Goal: Task Accomplishment & Management: Complete application form

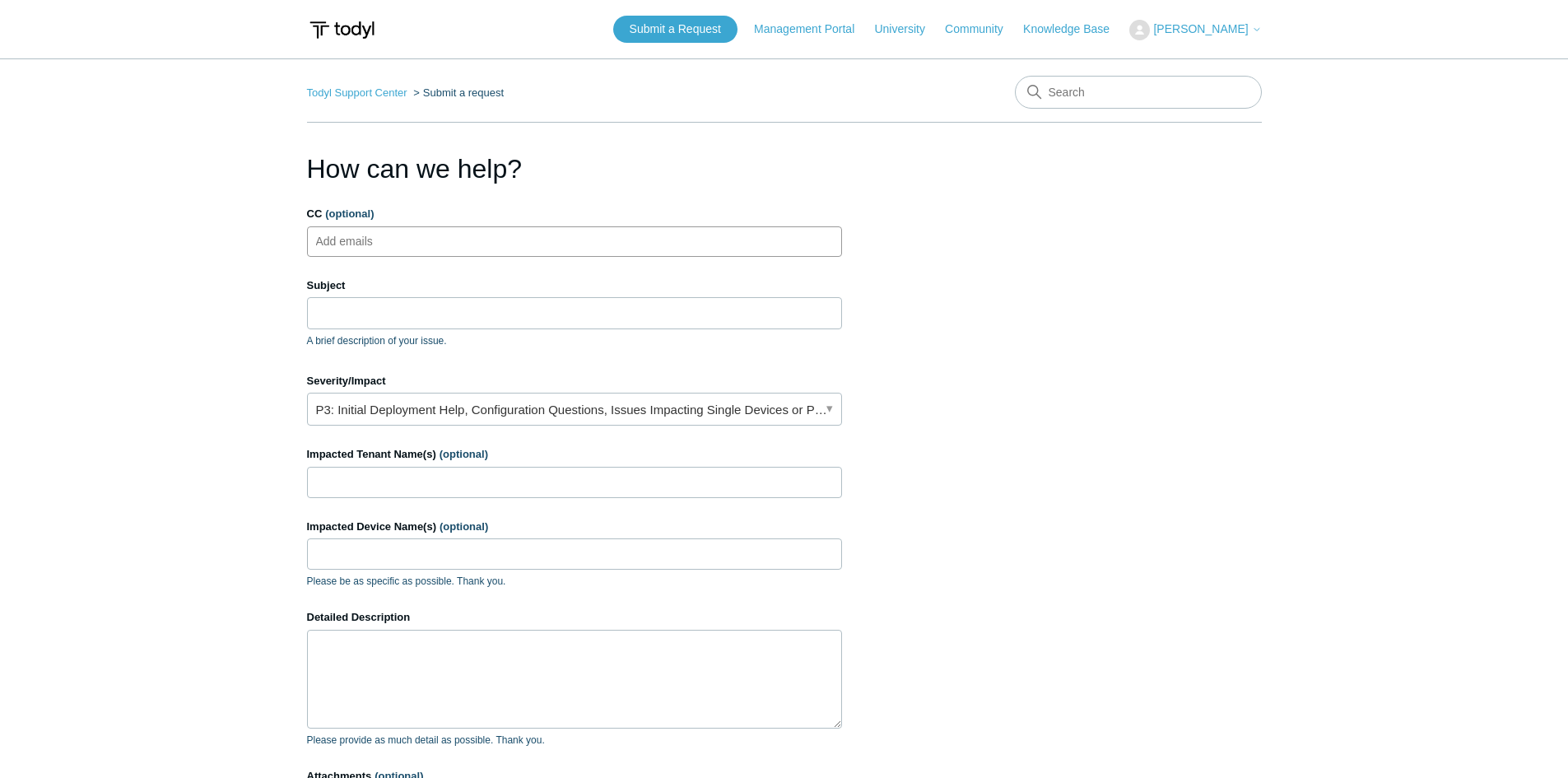
click at [493, 254] on ul "Add emails" at bounding box center [575, 241] width 535 height 30
click at [426, 238] on ul "Add emails" at bounding box center [575, 241] width 535 height 30
paste input "[PERSON_NAME][EMAIL_ADDRESS][DOMAIN_NAME]"
type input "[PERSON_NAME][EMAIL_ADDRESS][DOMAIN_NAME]"
click at [429, 286] on label "Subject" at bounding box center [575, 285] width 535 height 17
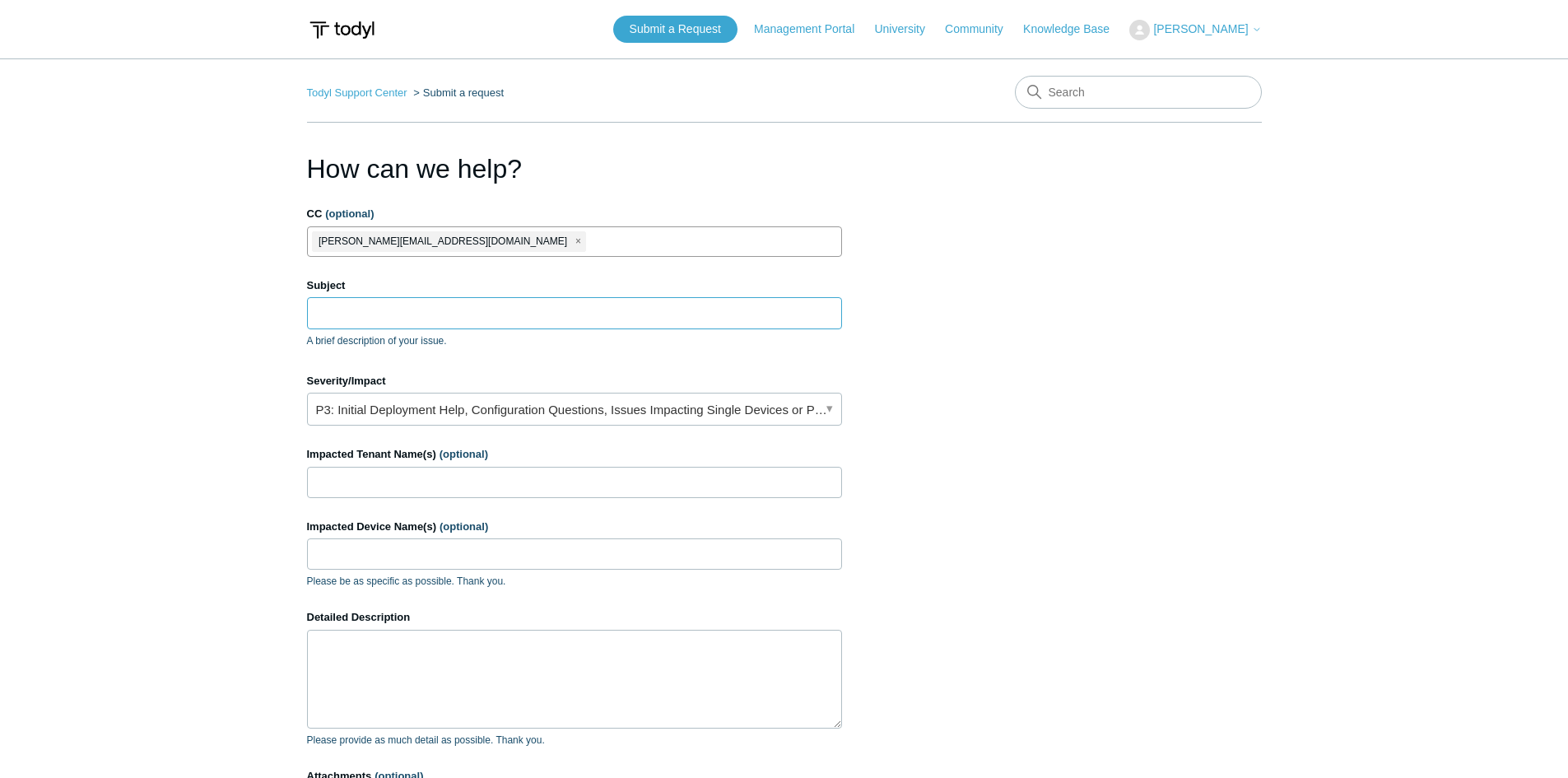
click at [429, 297] on input "Subject" at bounding box center [575, 312] width 535 height 31
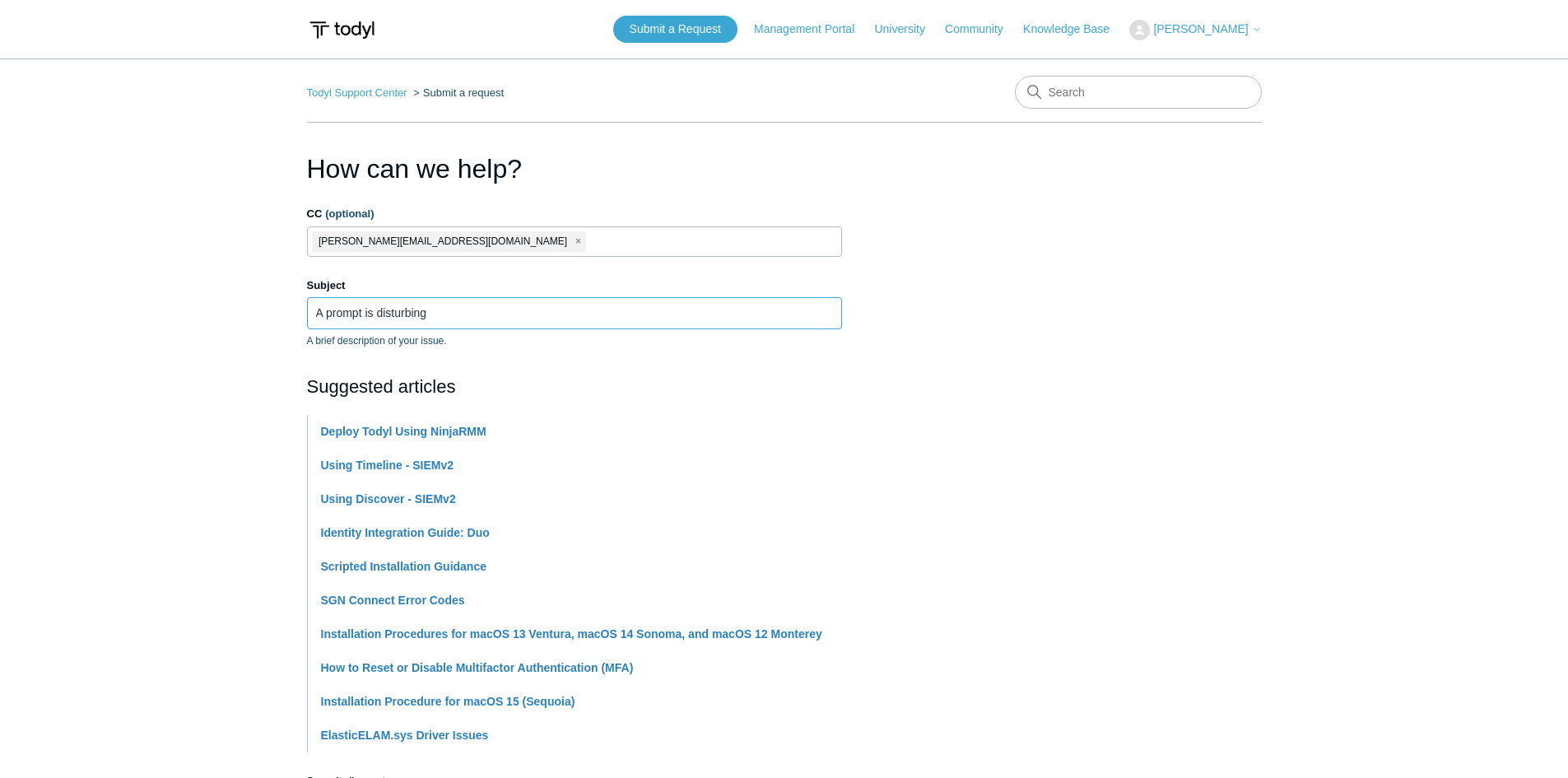
type input "A prompt is disturbing"
click at [1022, 313] on section "How can we help? CC (optional) [PERSON_NAME][EMAIL_ADDRESS][DOMAIN_NAME] Subjec…" at bounding box center [784, 728] width 955 height 1157
click at [332, 348] on form "CC (optional) [PERSON_NAME][EMAIL_ADDRESS][DOMAIN_NAME] Subject A prompt is dis…" at bounding box center [575, 746] width 535 height 1081
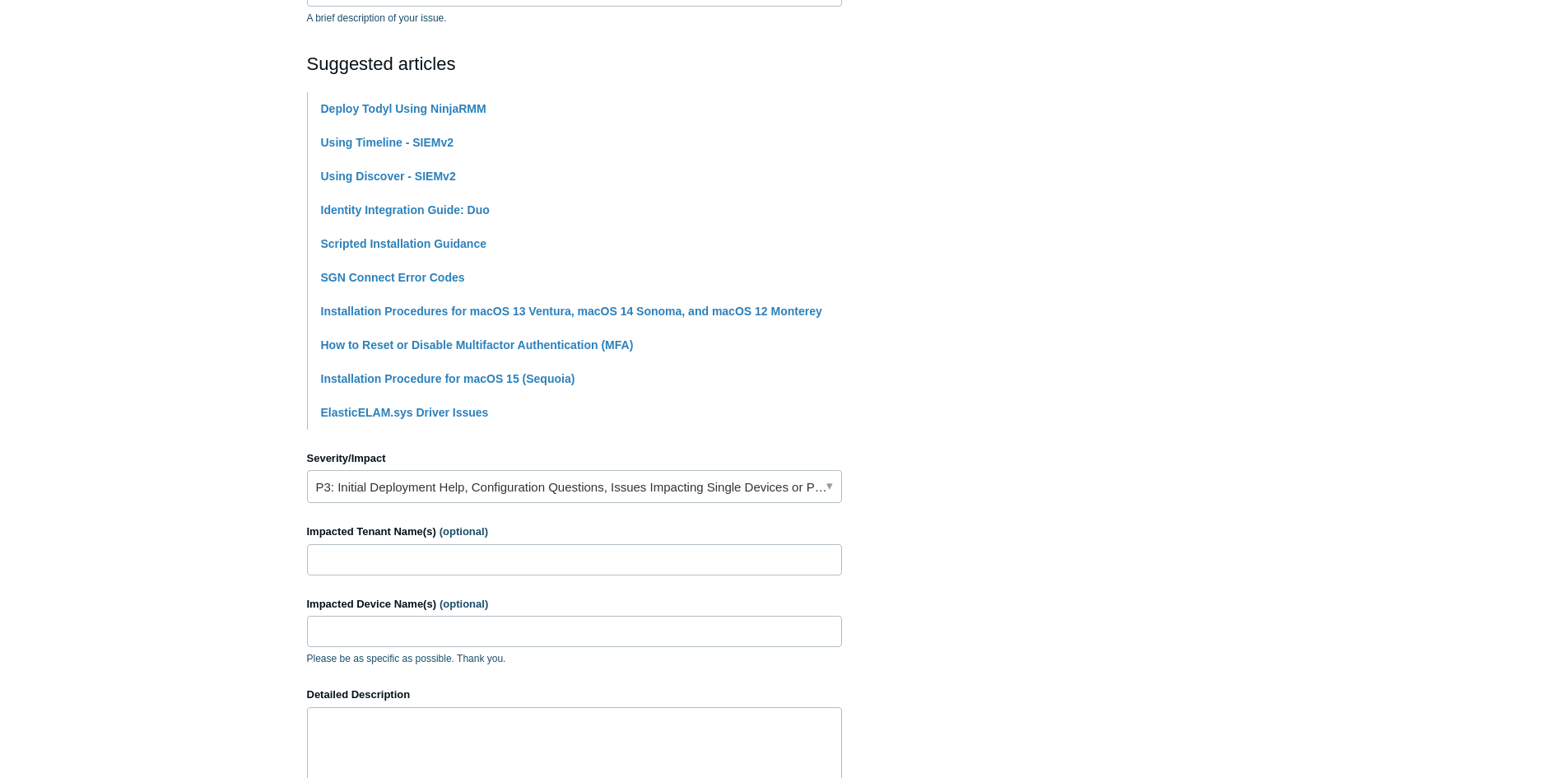
scroll to position [412, 0]
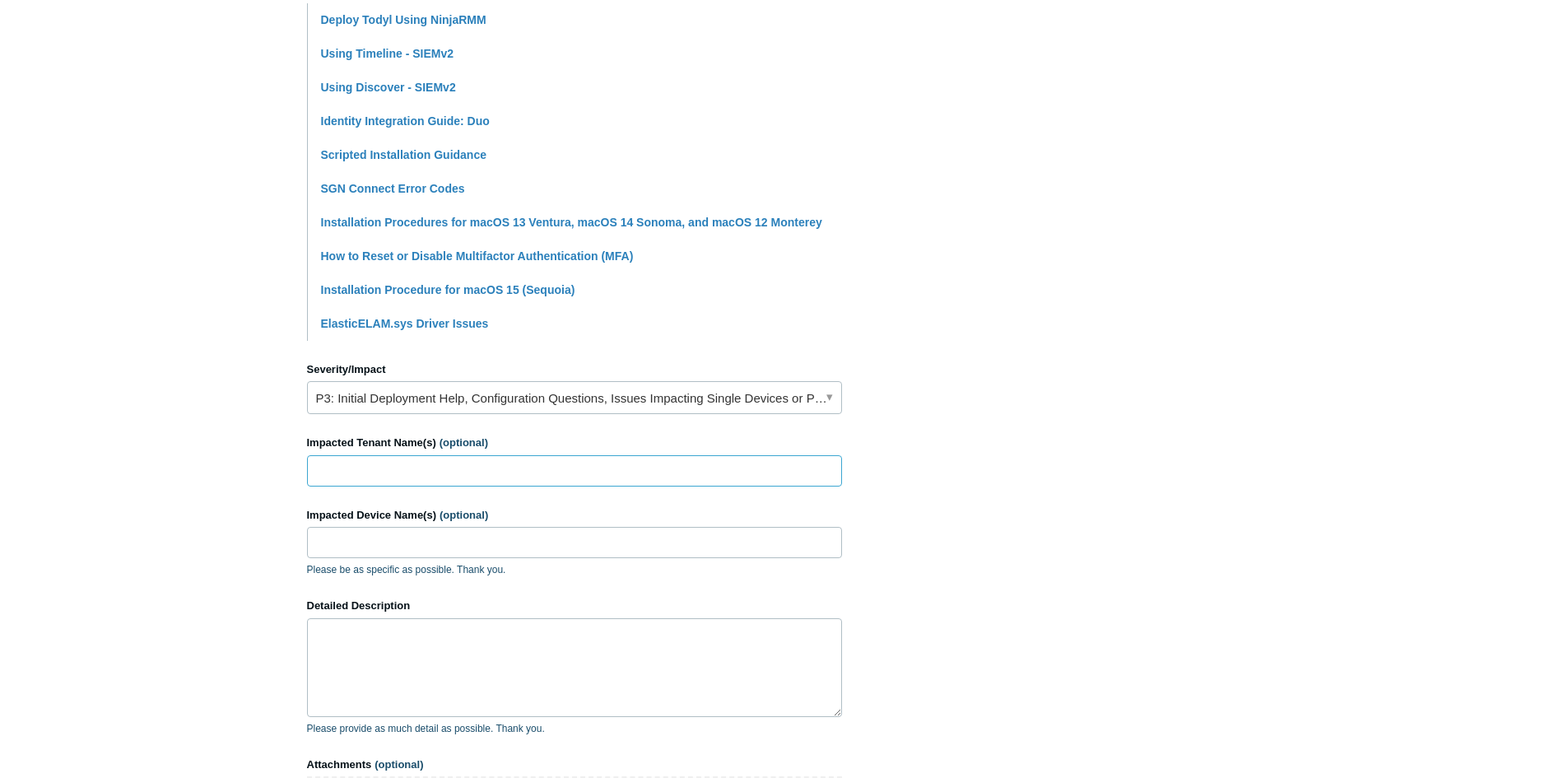
click at [515, 471] on input "Impacted Tenant Name(s) (optional)" at bounding box center [575, 471] width 535 height 31
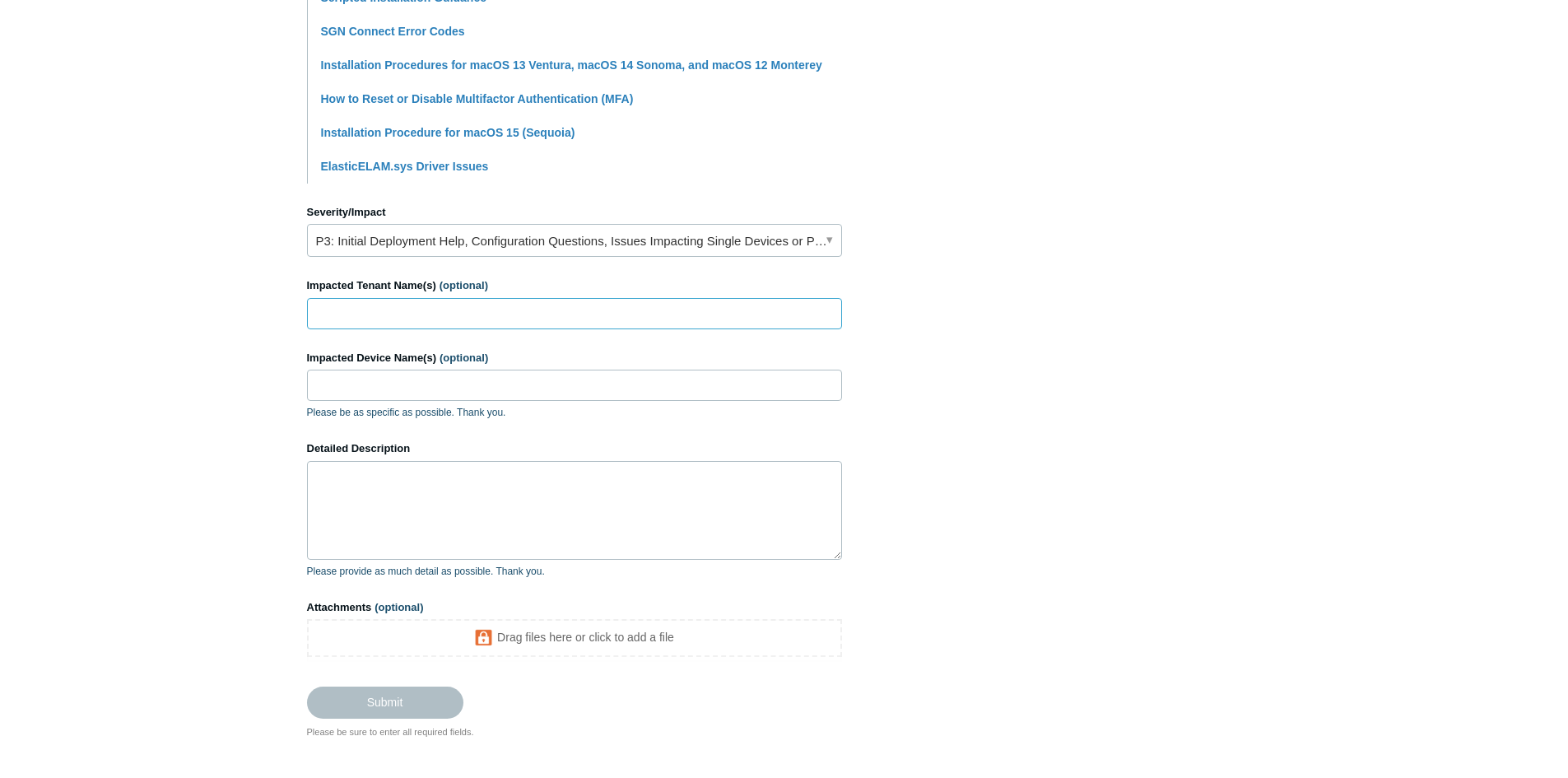
scroll to position [576, 0]
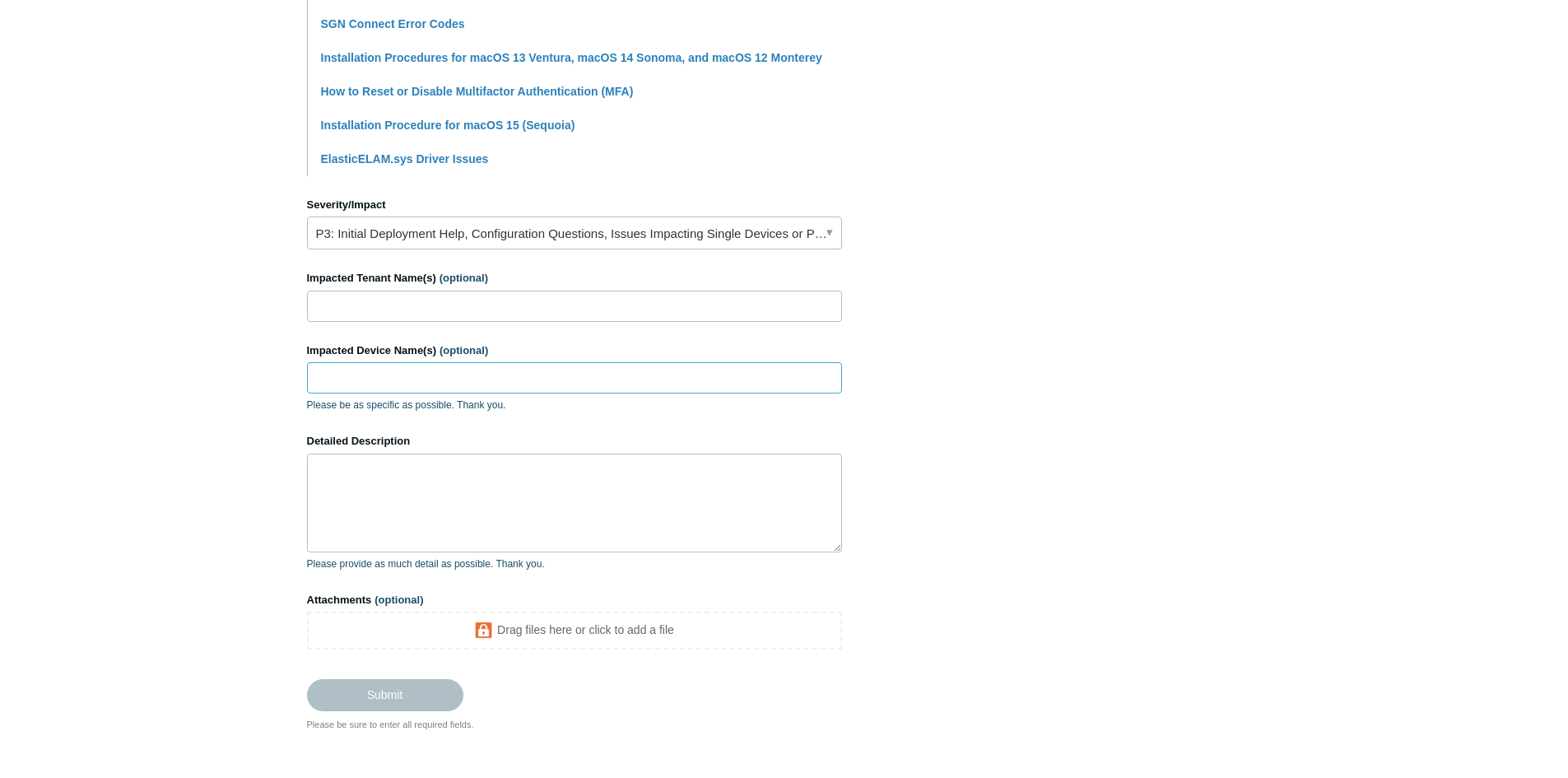
click at [461, 369] on input "Impacted Device Name(s) (optional)" at bounding box center [575, 378] width 535 height 31
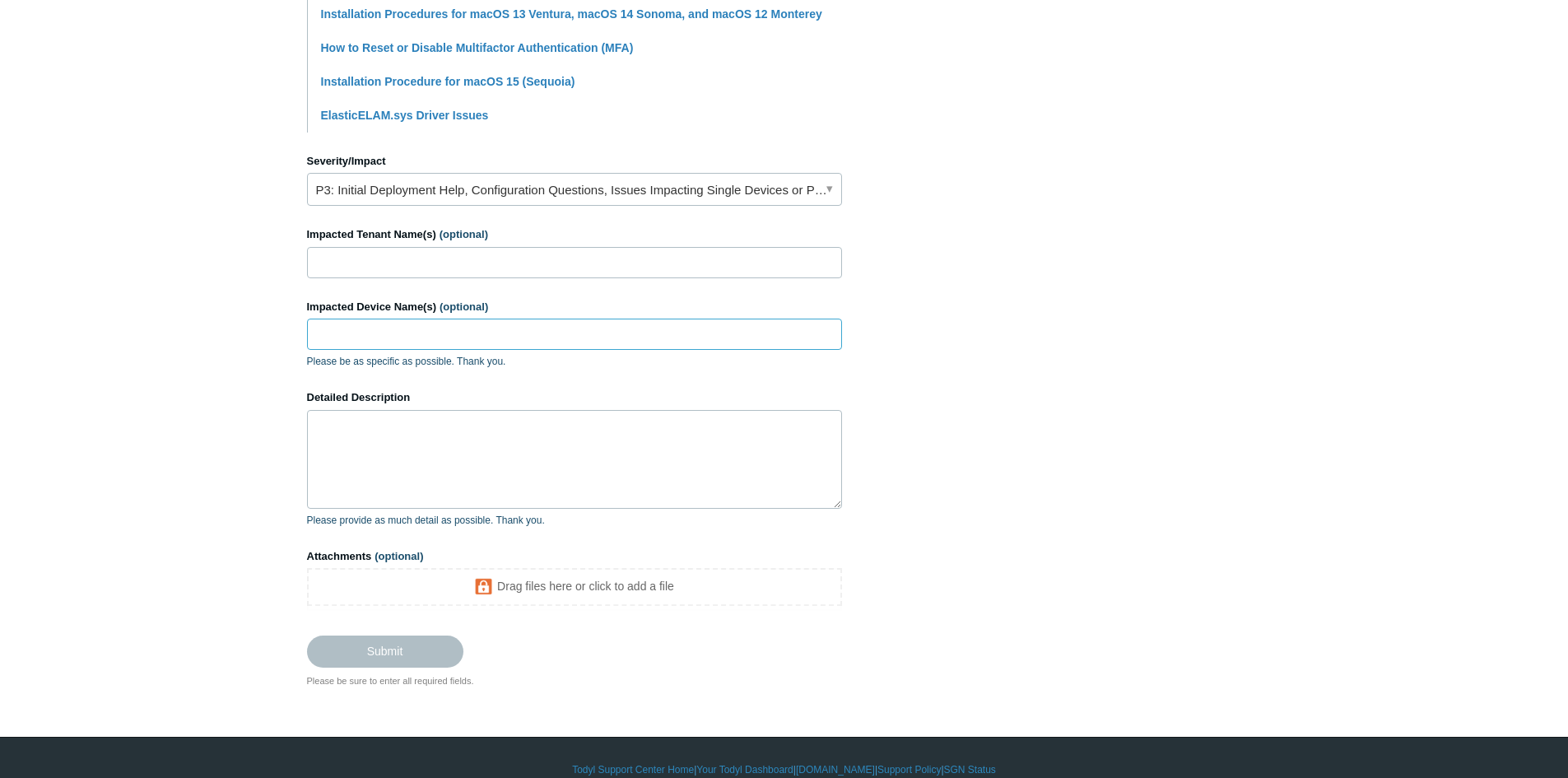
scroll to position [643, 0]
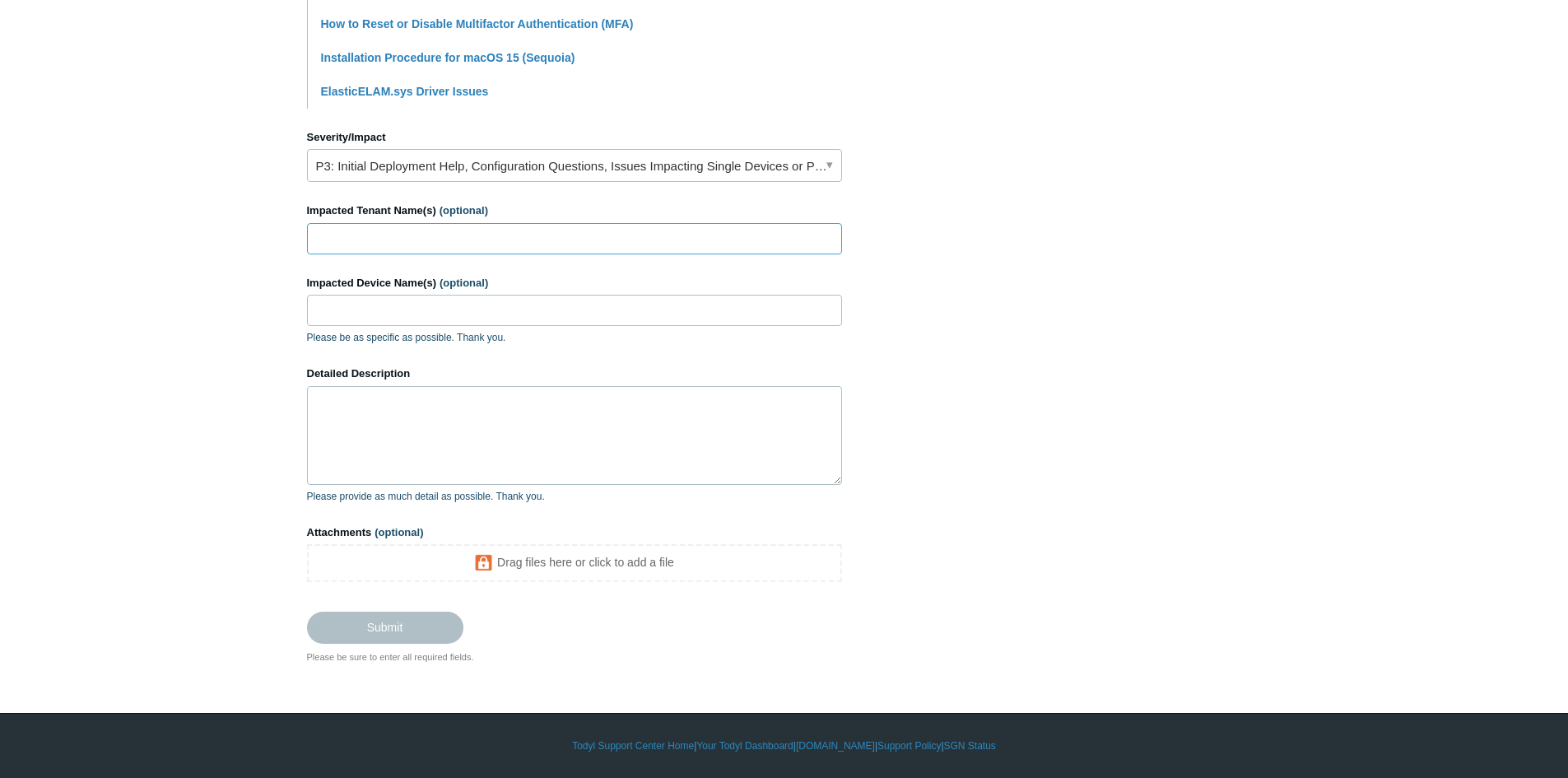
click at [391, 239] on input "Impacted Tenant Name(s) (optional)" at bounding box center [575, 238] width 535 height 31
type input "PPSS"
click at [409, 300] on input "Impacted Device Name(s) (optional)" at bounding box center [575, 311] width 535 height 31
click at [404, 441] on textarea "Detailed Description" at bounding box center [575, 434] width 535 height 98
paste textarea "[PERSON_NAME]"
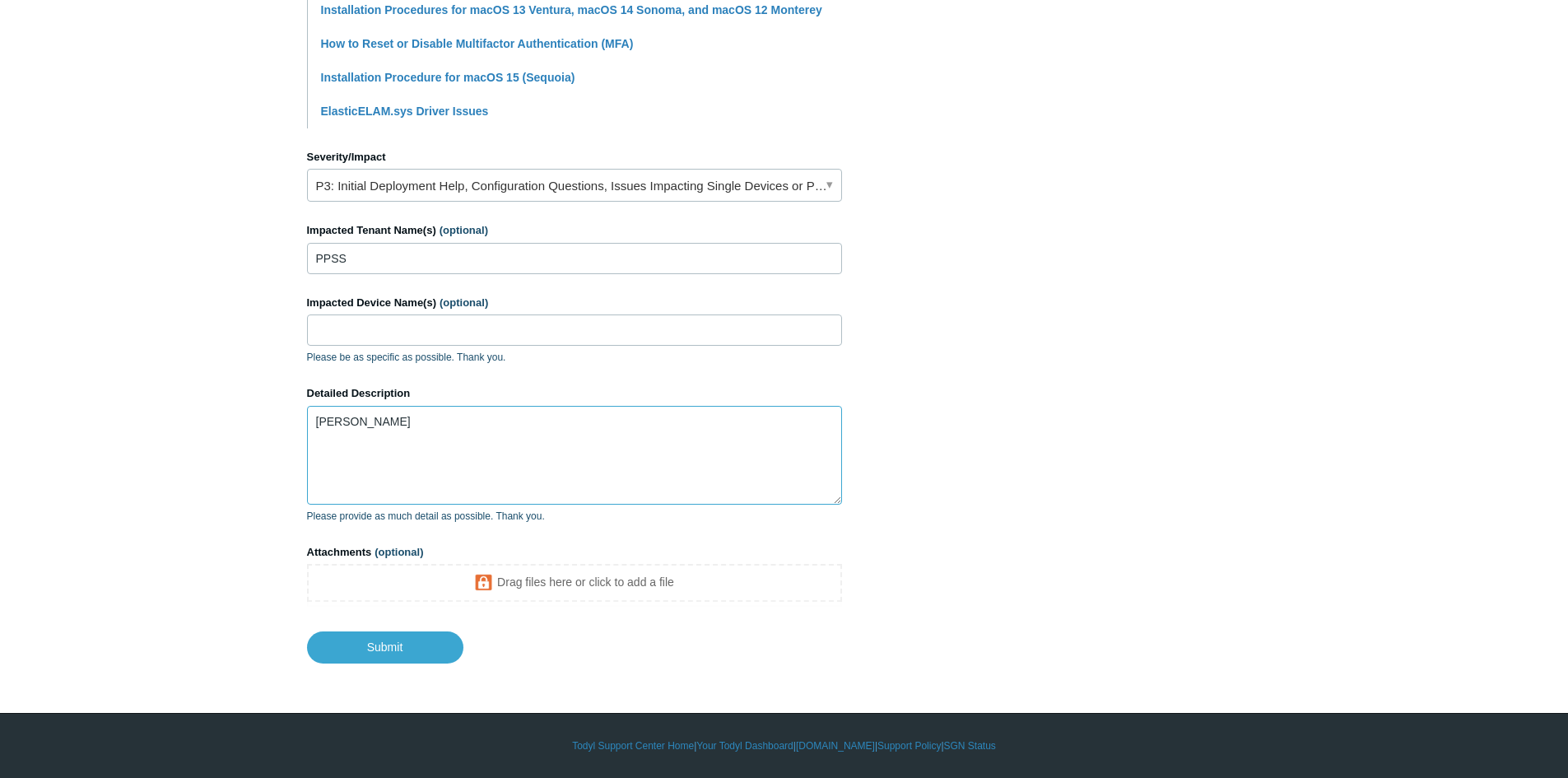
scroll to position [624, 0]
click at [448, 475] on textarea "[PERSON_NAME]" at bounding box center [575, 454] width 535 height 98
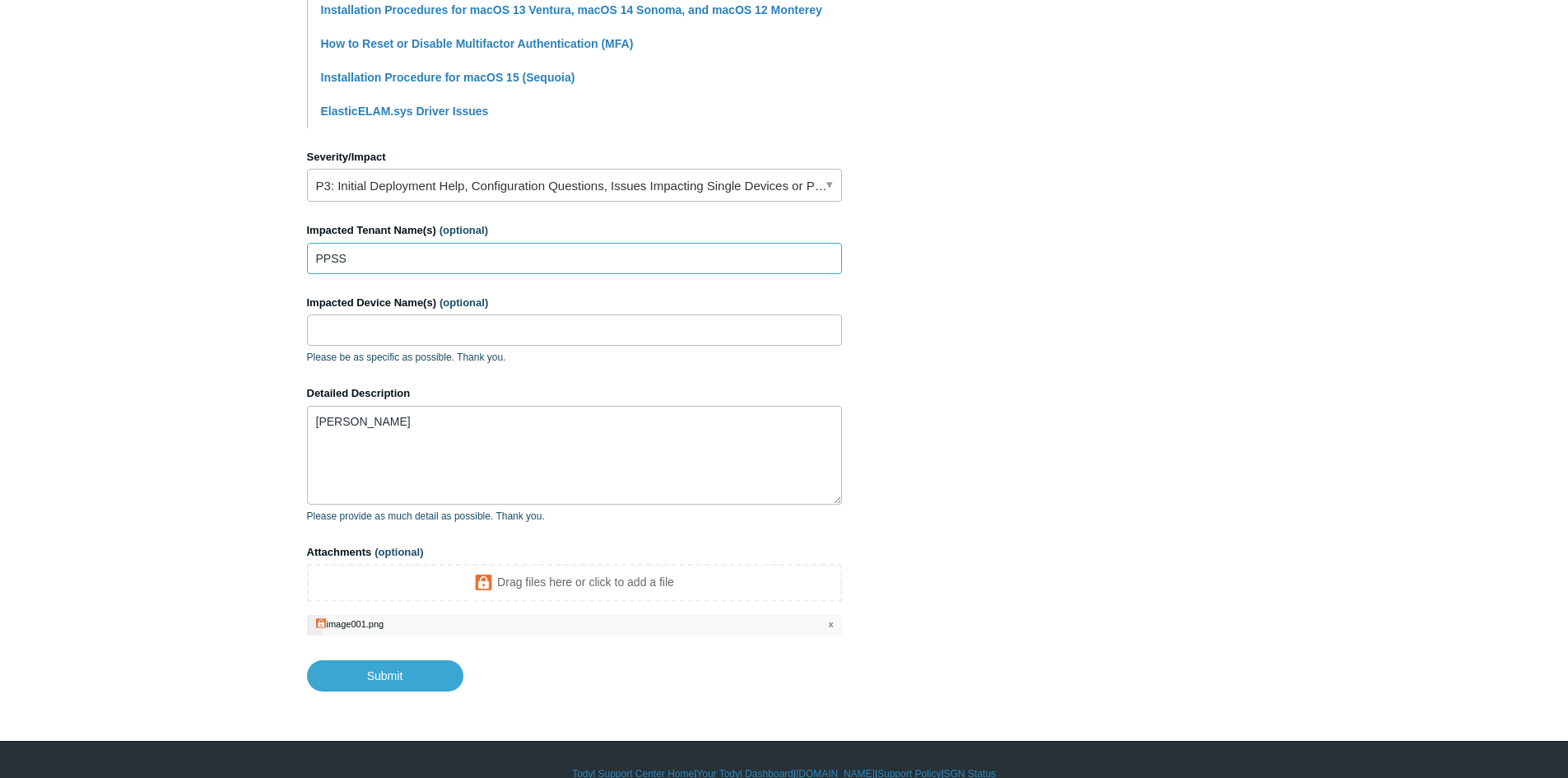
drag, startPoint x: 371, startPoint y: 258, endPoint x: 265, endPoint y: 264, distance: 106.2
click at [265, 264] on main "Todyl Support Center Submit a request How can we help? CC (optional) [PERSON_NA…" at bounding box center [784, 63] width 1568 height 1257
click at [352, 325] on input "Impacted Device Name(s) (optional)" at bounding box center [575, 330] width 535 height 31
drag, startPoint x: 424, startPoint y: 428, endPoint x: 310, endPoint y: 431, distance: 114.0
click at [310, 431] on textarea "[PERSON_NAME]" at bounding box center [575, 454] width 535 height 98
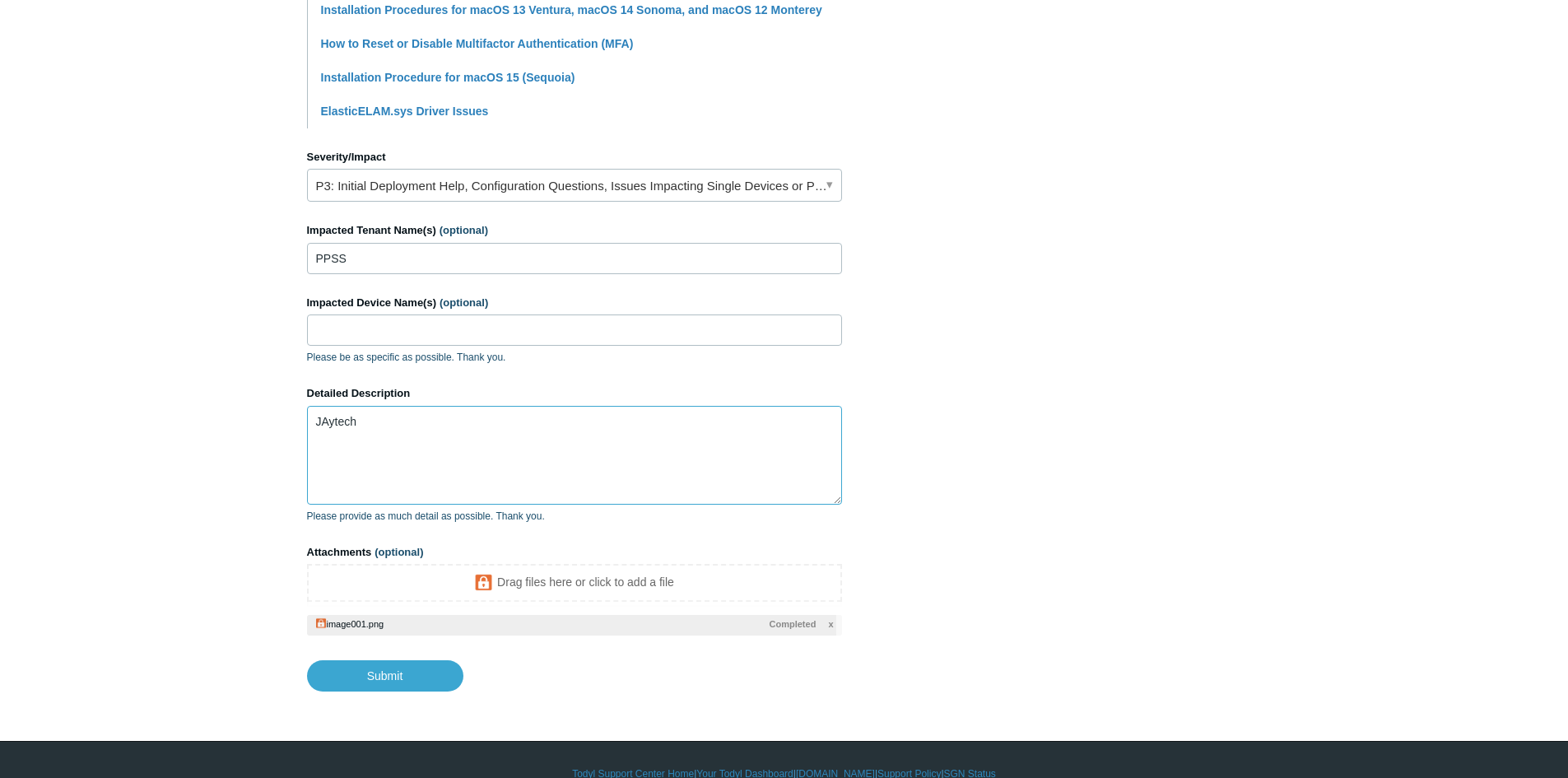
click at [325, 419] on textarea "JAytech" at bounding box center [575, 454] width 535 height 98
click at [330, 419] on textarea "JAytech" at bounding box center [575, 454] width 535 height 98
drag, startPoint x: 368, startPoint y: 423, endPoint x: 287, endPoint y: 423, distance: 81.0
click at [287, 423] on main "Todyl Support Center Submit a request How can we help? CC (optional) [PERSON_NA…" at bounding box center [784, 63] width 1568 height 1257
type textarea "Jaytech"
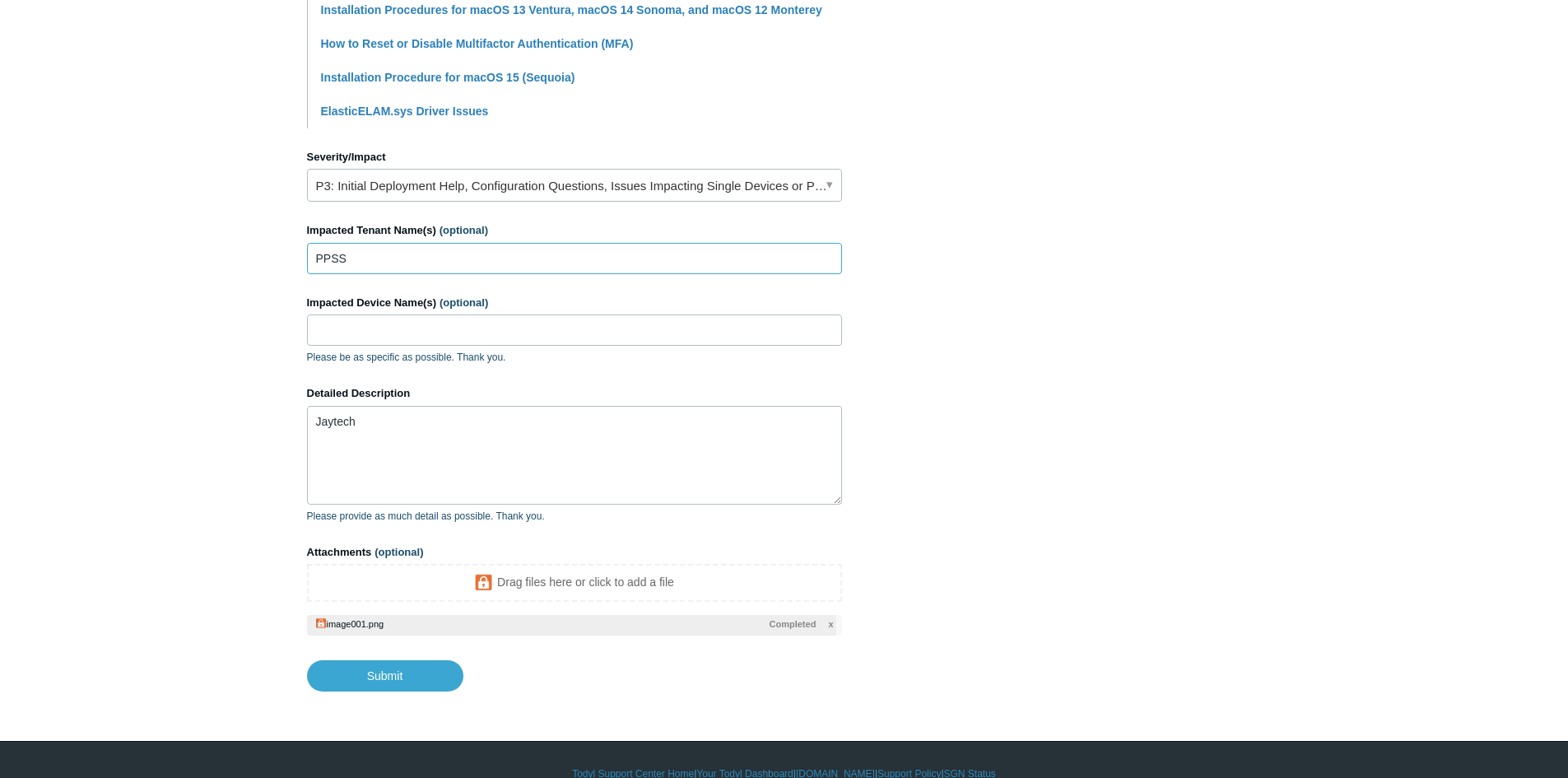
drag, startPoint x: 353, startPoint y: 258, endPoint x: 310, endPoint y: 252, distance: 43.4
click at [310, 252] on input "PPSS" at bounding box center [575, 258] width 535 height 31
paste input "Jaytech"
type input "Jaytech"
drag, startPoint x: 380, startPoint y: 423, endPoint x: 286, endPoint y: 410, distance: 94.9
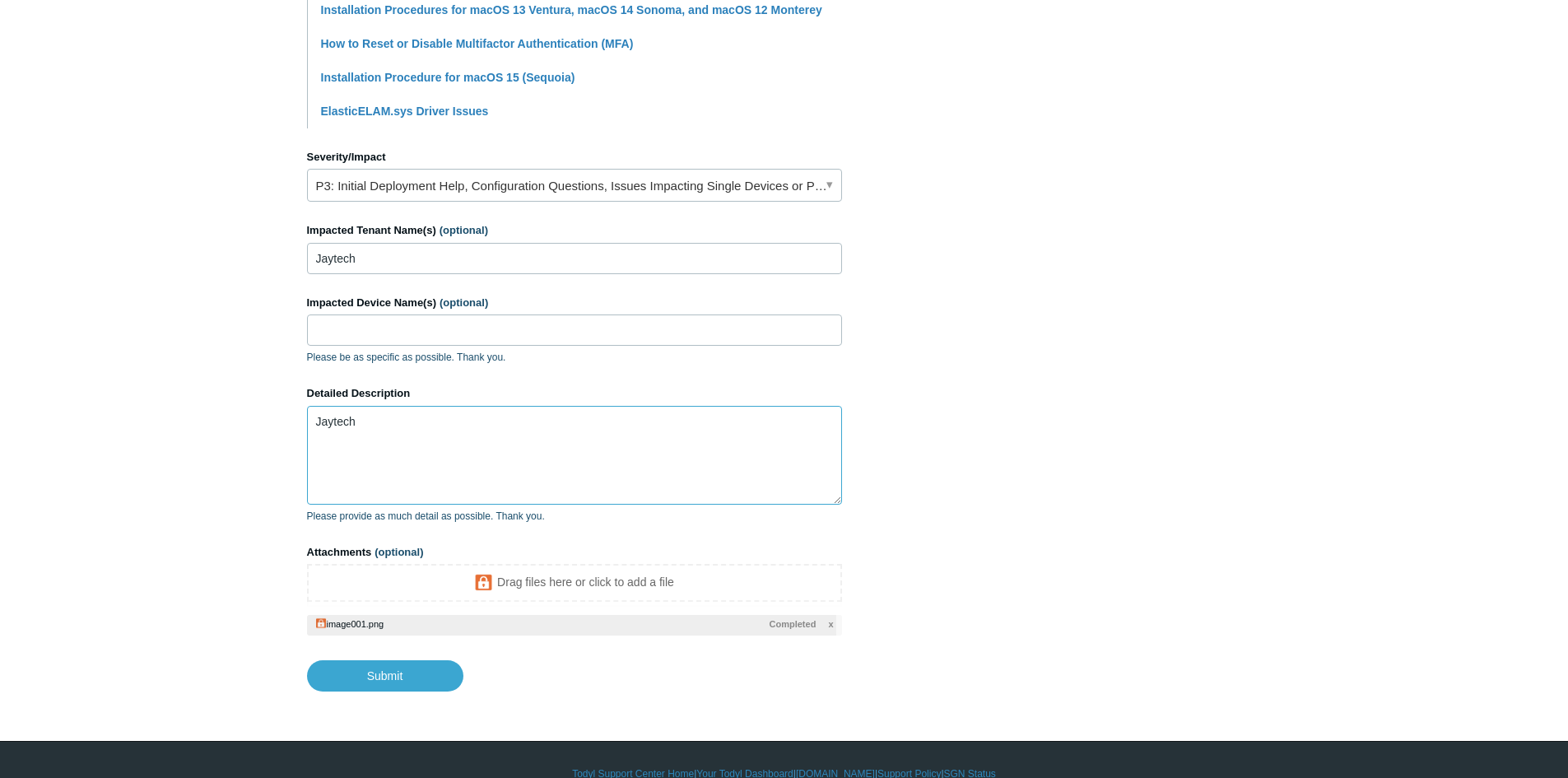
click at [286, 410] on main "Todyl Support Center Submit a request How can we help? CC (optional) [PERSON_NA…" at bounding box center [784, 63] width 1568 height 1257
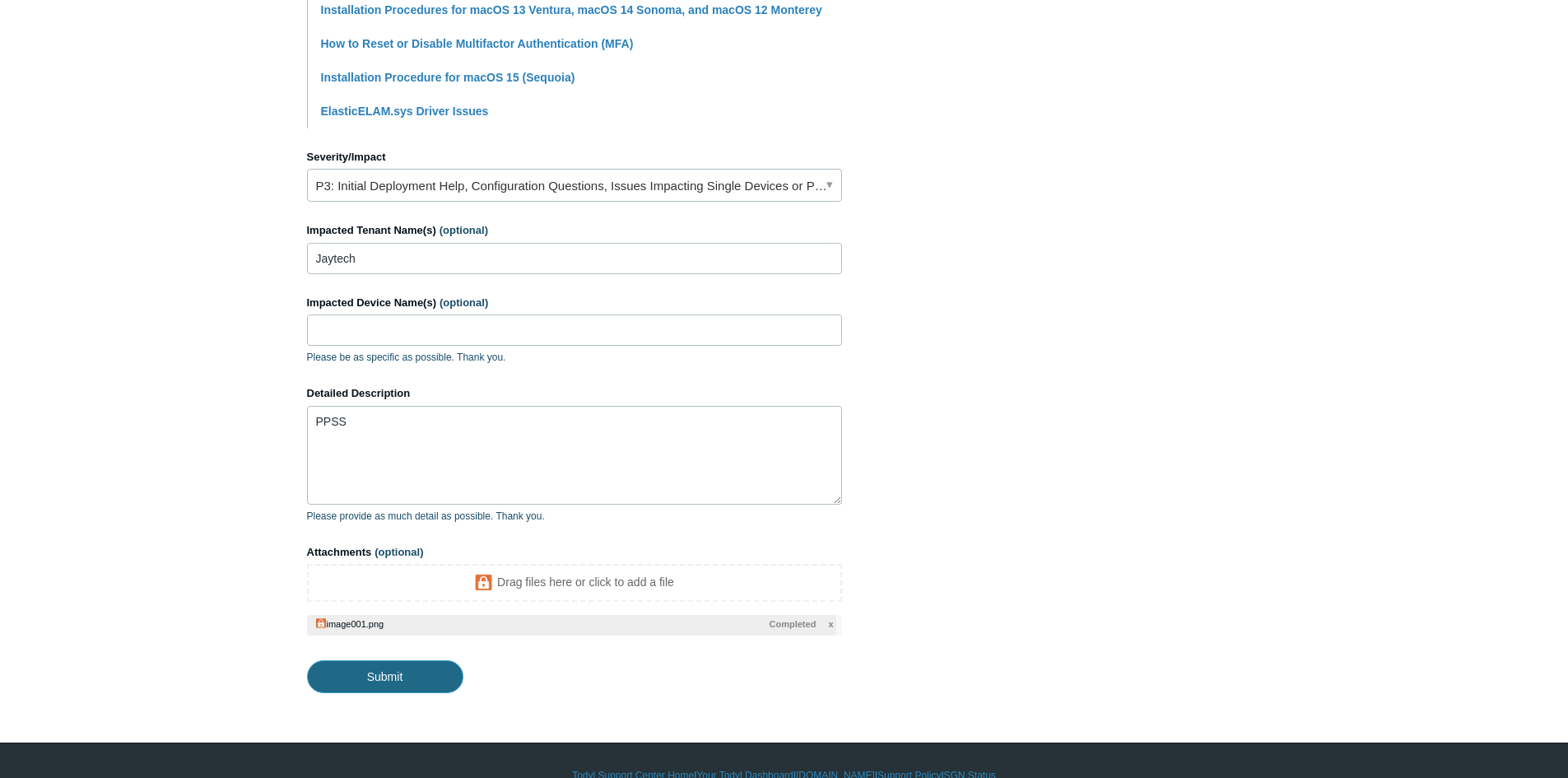
click at [383, 672] on input "Submit" at bounding box center [386, 676] width 157 height 33
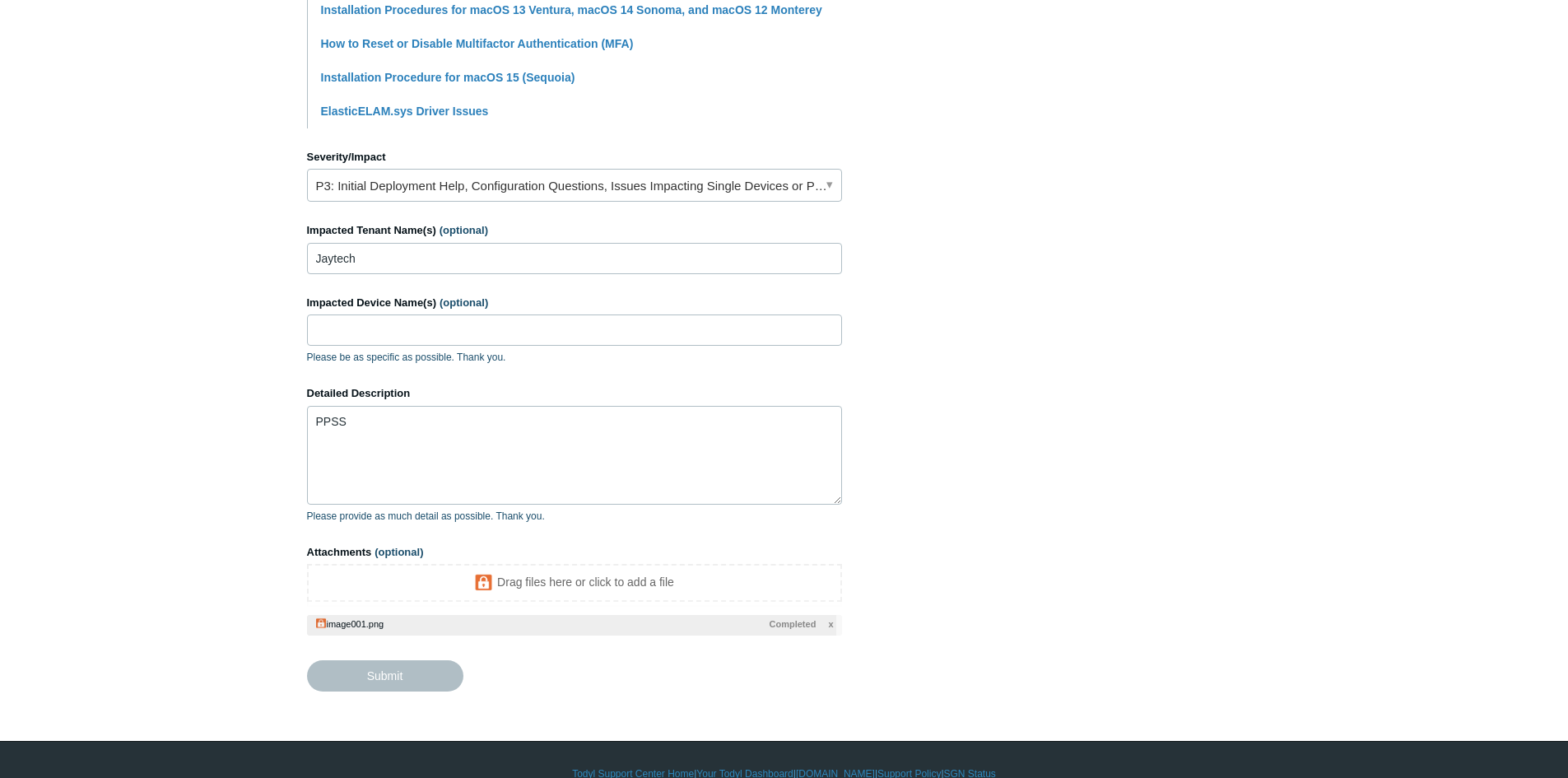
type textarea "PPSS This ticket includes a secure attachment. Use this link to access the atta…"
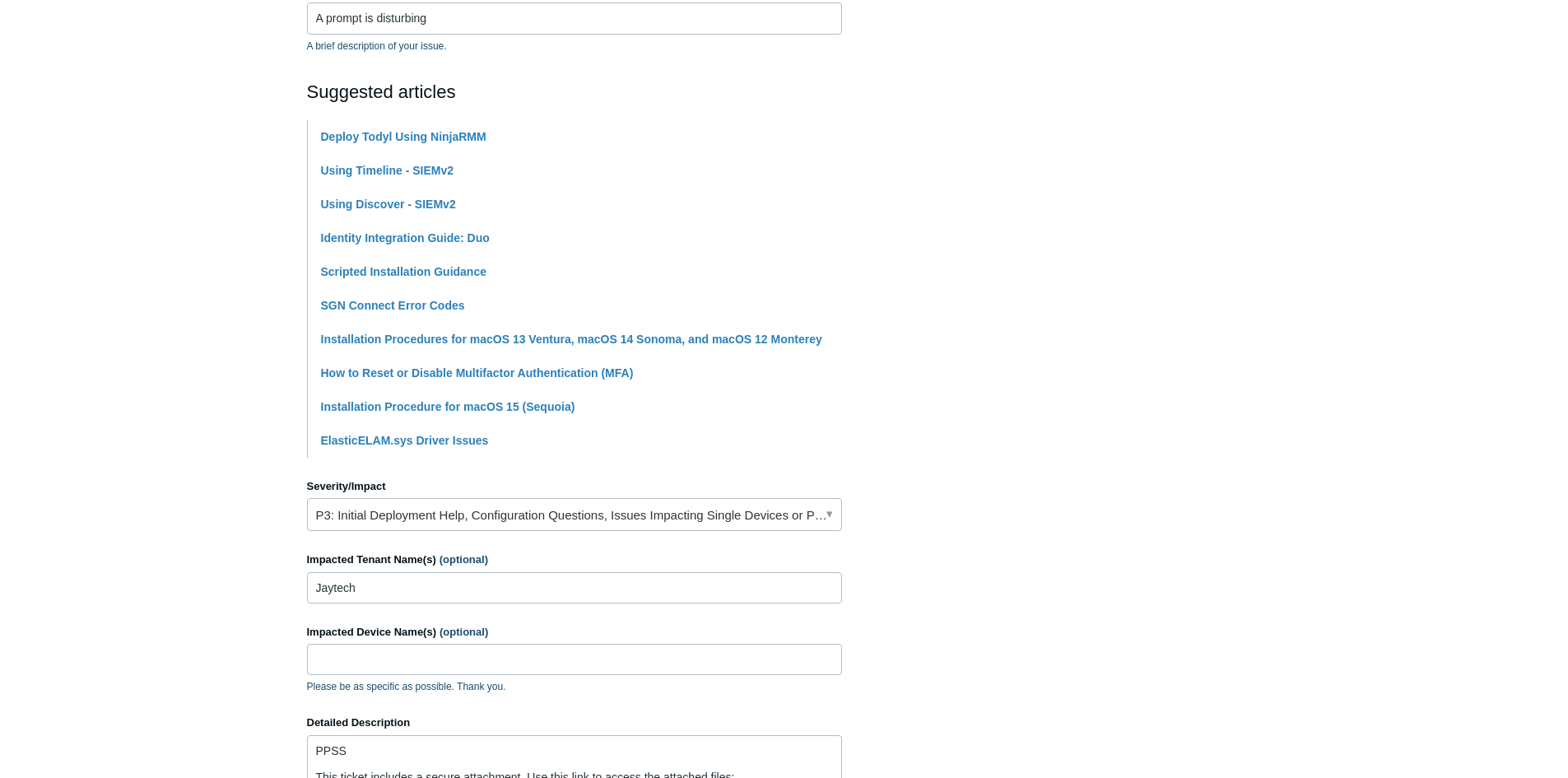
scroll to position [150, 0]
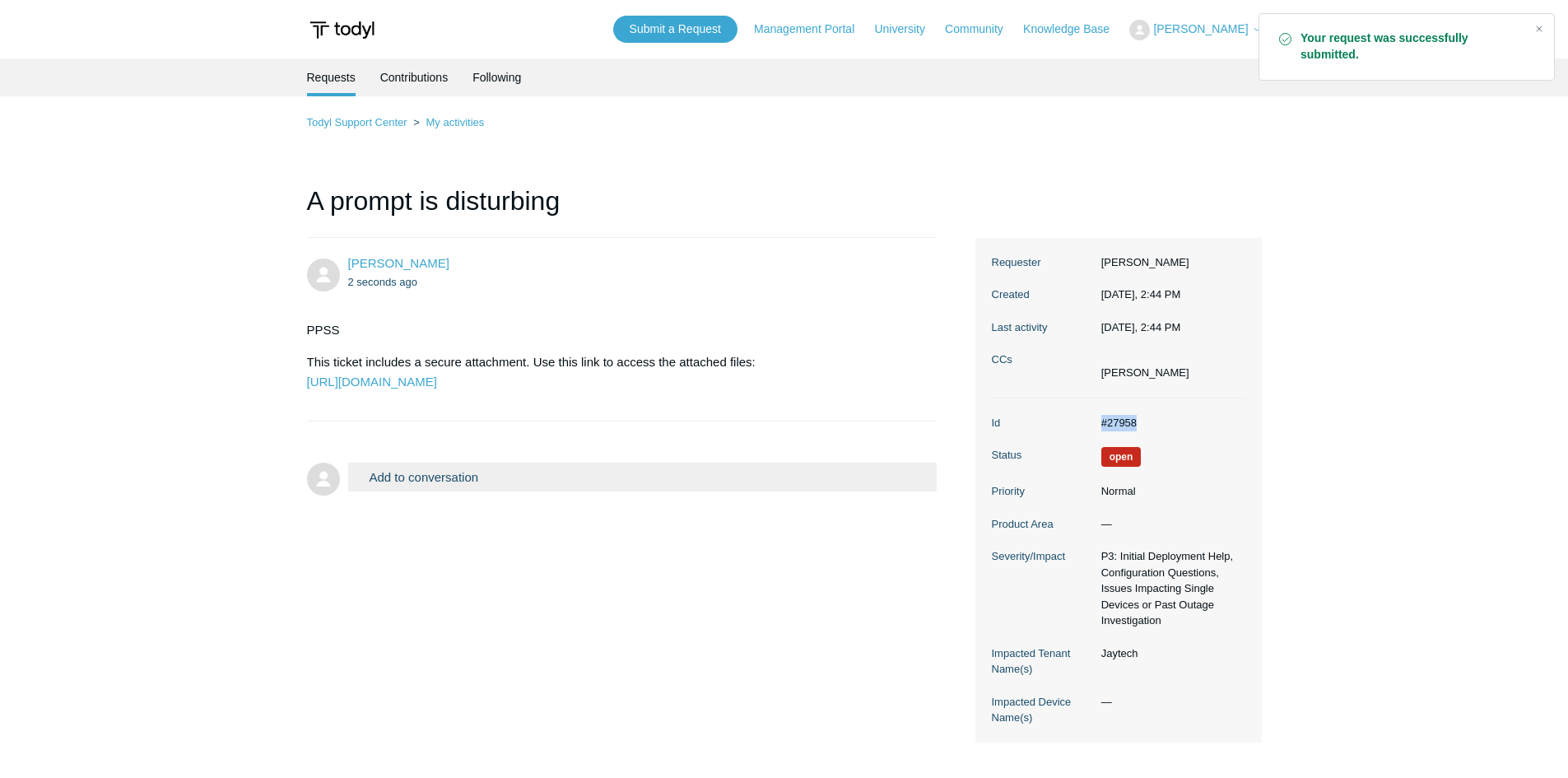
drag, startPoint x: 1152, startPoint y: 426, endPoint x: 1092, endPoint y: 416, distance: 60.8
click at [1092, 416] on dl "Id #27958 Status Open Priority Normal Product Area — Severity/Impact P3: Initia…" at bounding box center [1118, 570] width 253 height 344
copy dl "#27958"
click at [33, 279] on main "Requests Contributions Following Todyl Support Center My activities A prompt is…" at bounding box center [784, 408] width 1568 height 701
click at [1260, 28] on icon at bounding box center [1256, 29] width 10 height 10
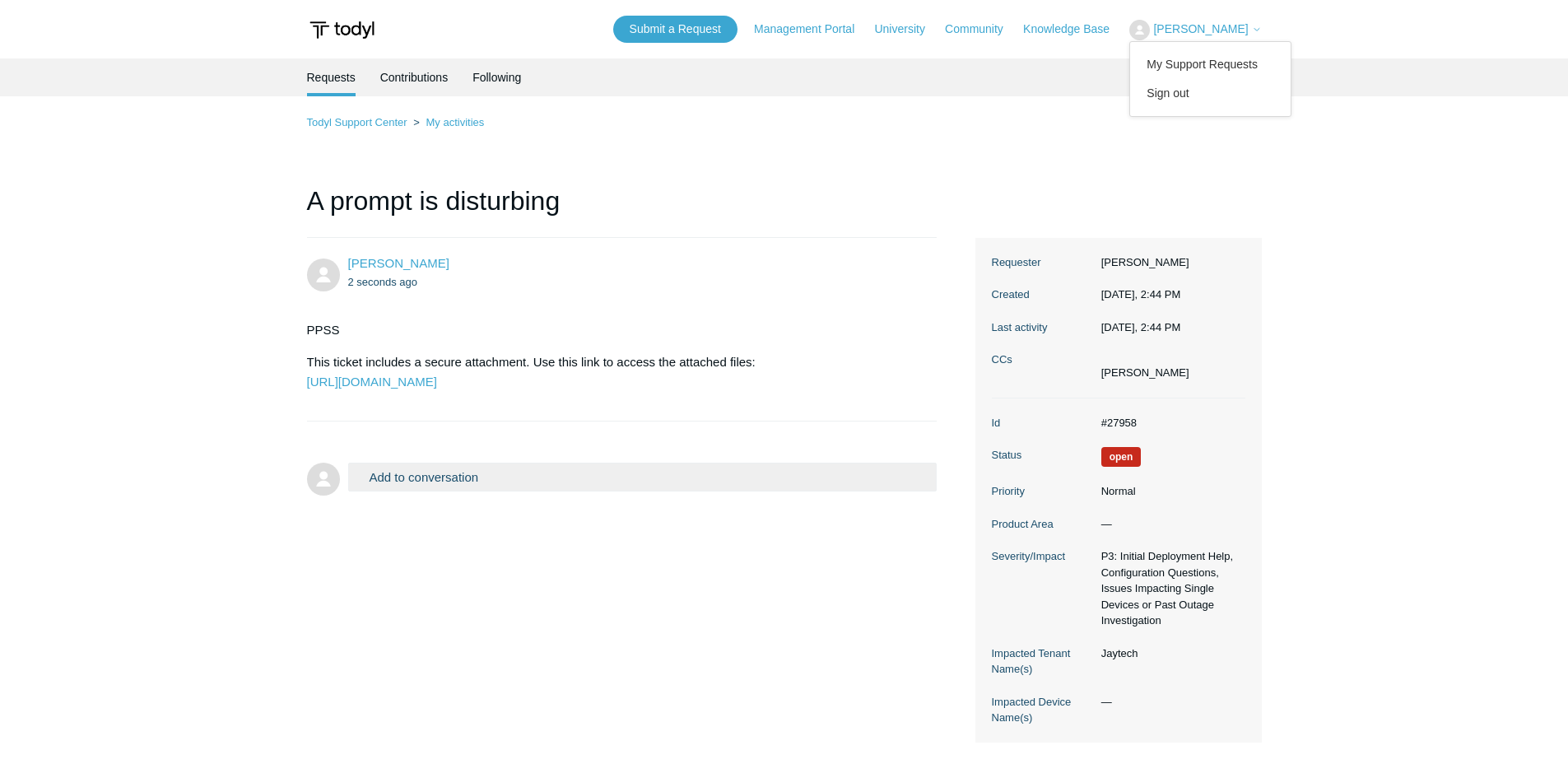
click at [951, 151] on div "Todyl Support Center My activities A prompt is disturbing Ahmed Khalid 2 second…" at bounding box center [784, 427] width 955 height 629
